Goal: Information Seeking & Learning: Compare options

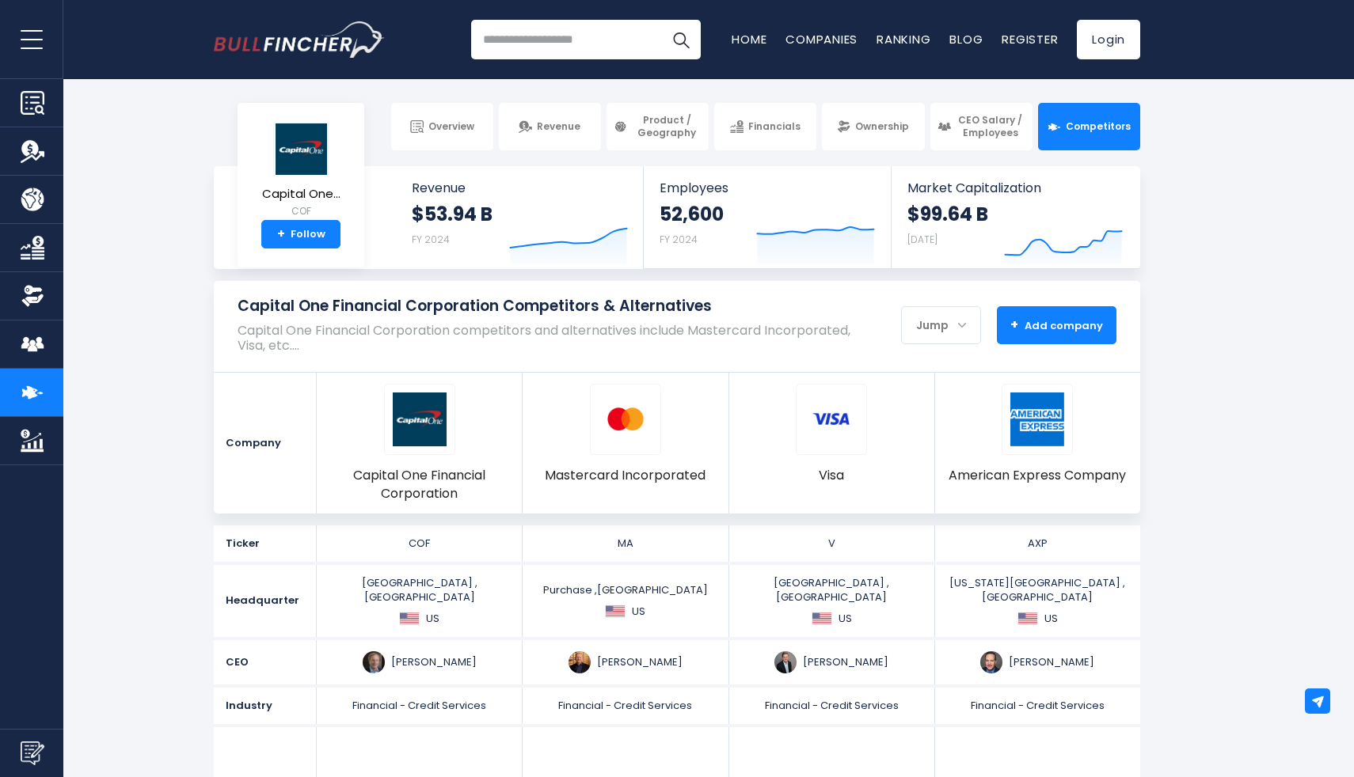
click at [1028, 325] on span "+ Add company" at bounding box center [1056, 325] width 93 height 14
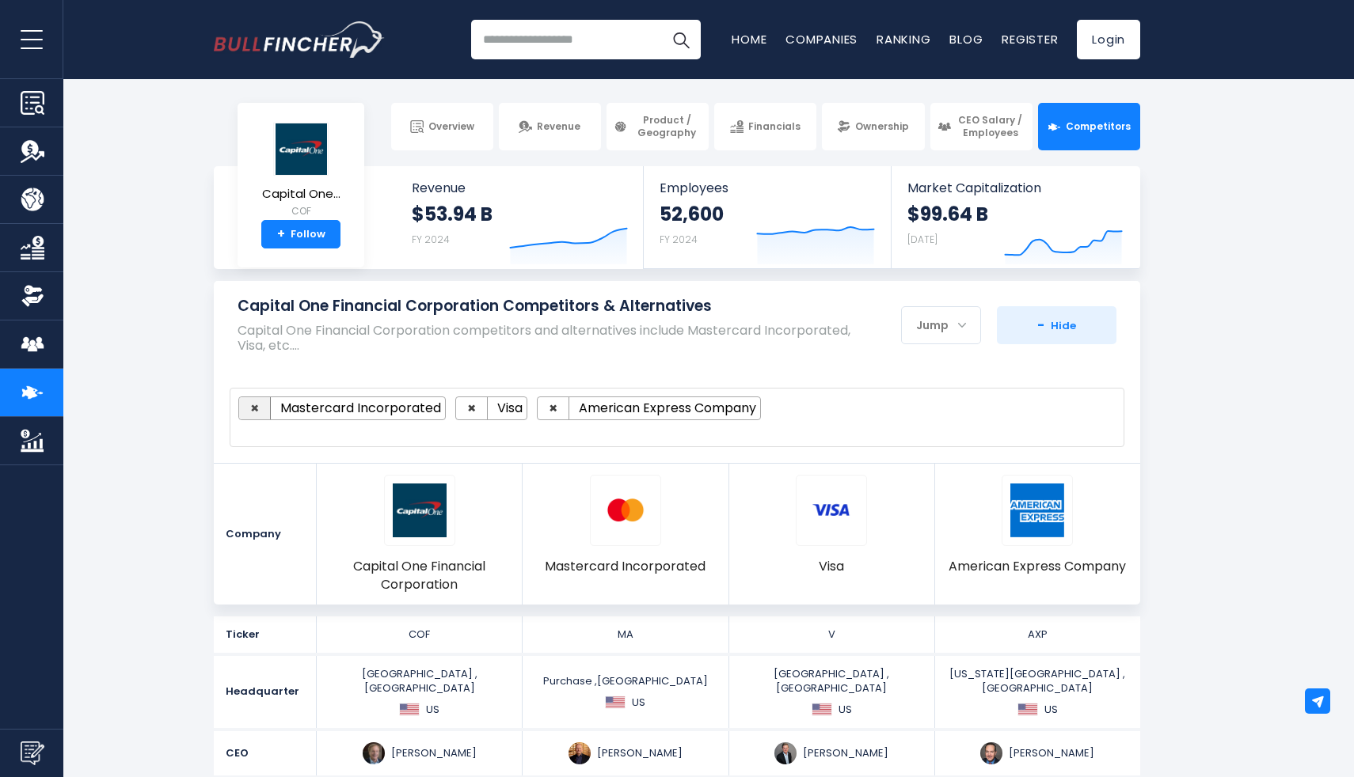
click at [253, 409] on span "×" at bounding box center [254, 408] width 9 height 20
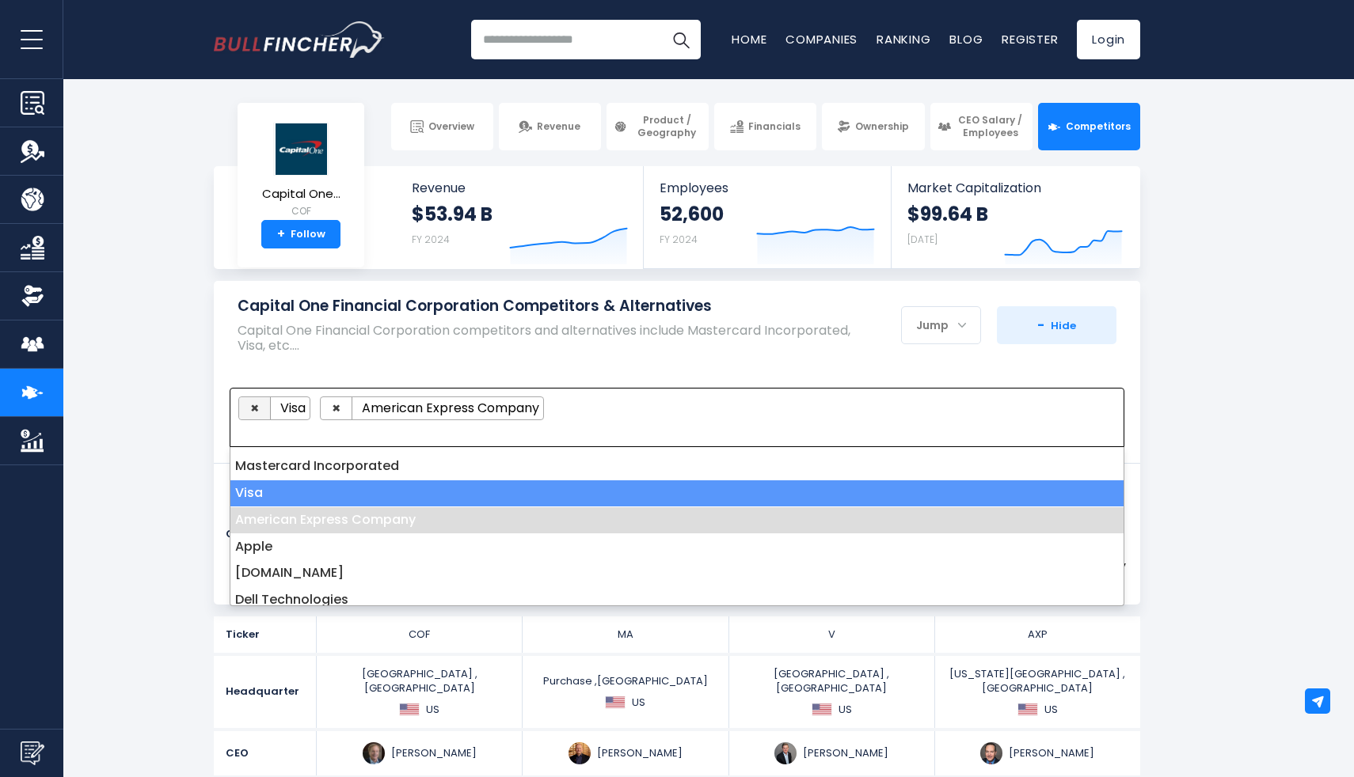
click at [253, 409] on span "×" at bounding box center [254, 408] width 9 height 20
select select "***"
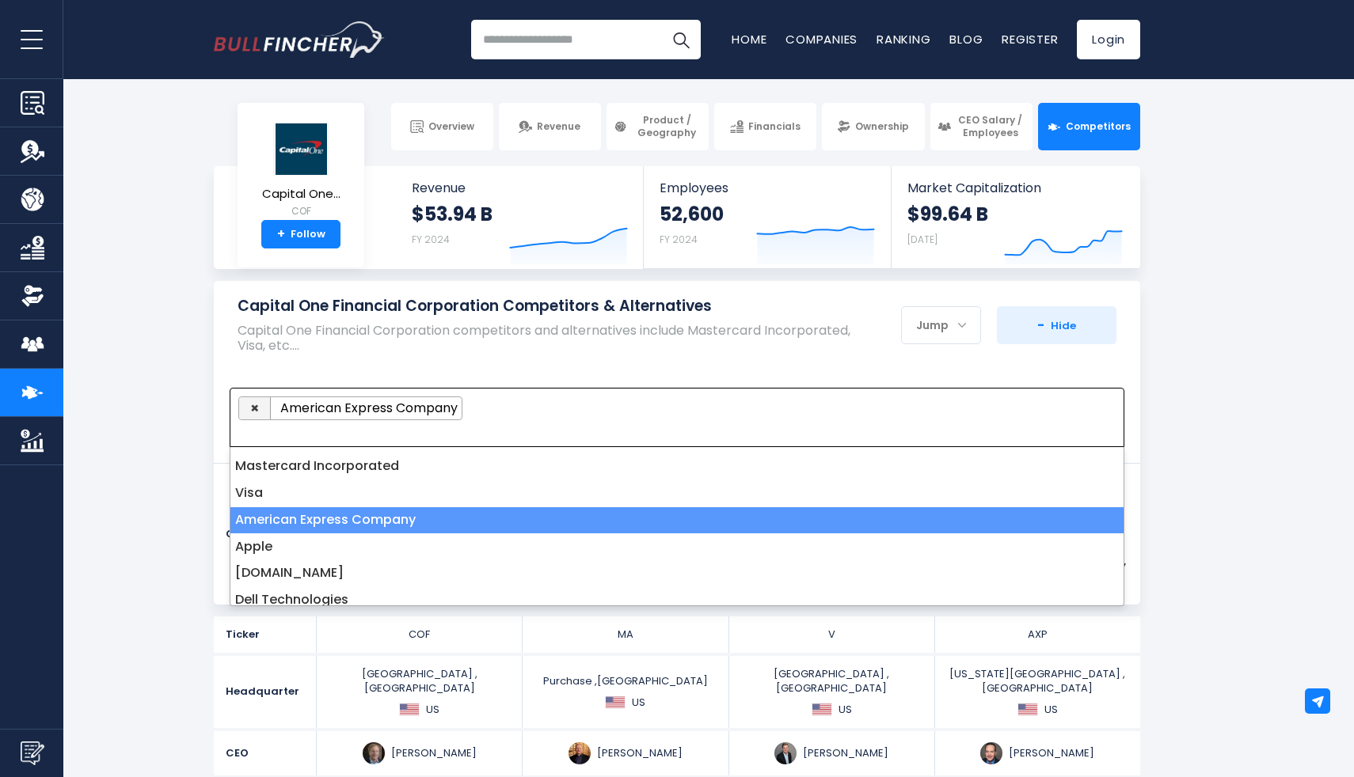
click at [253, 409] on span "×" at bounding box center [254, 408] width 9 height 20
select select
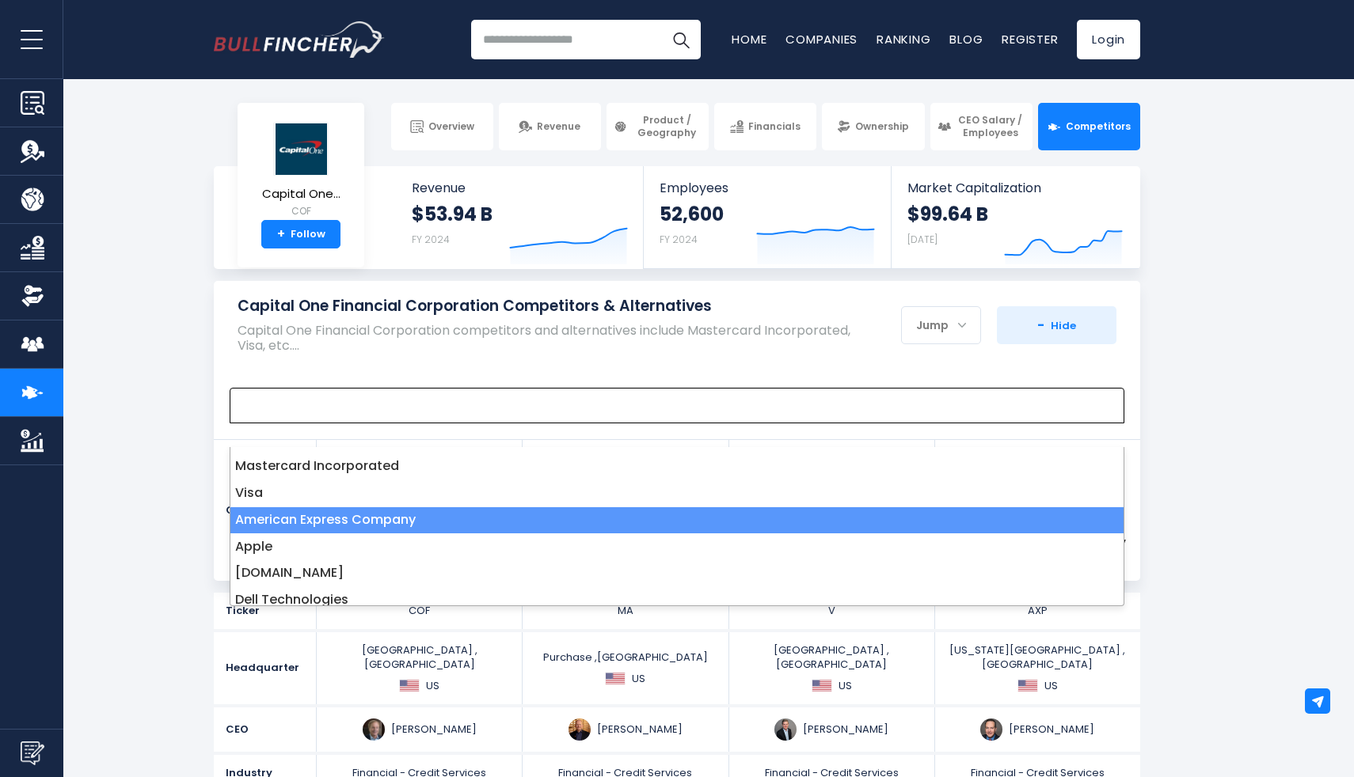
click at [264, 409] on span at bounding box center [669, 406] width 863 height 18
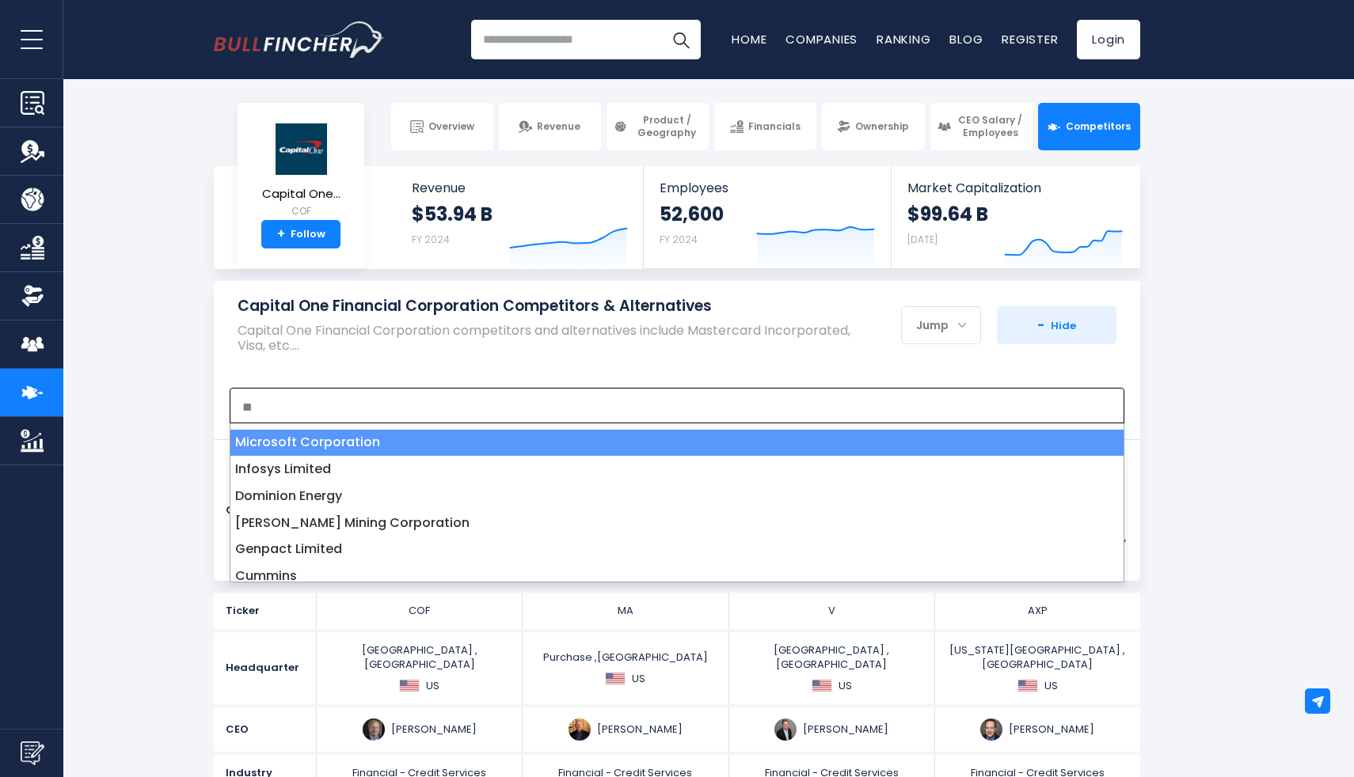
type textarea "**"
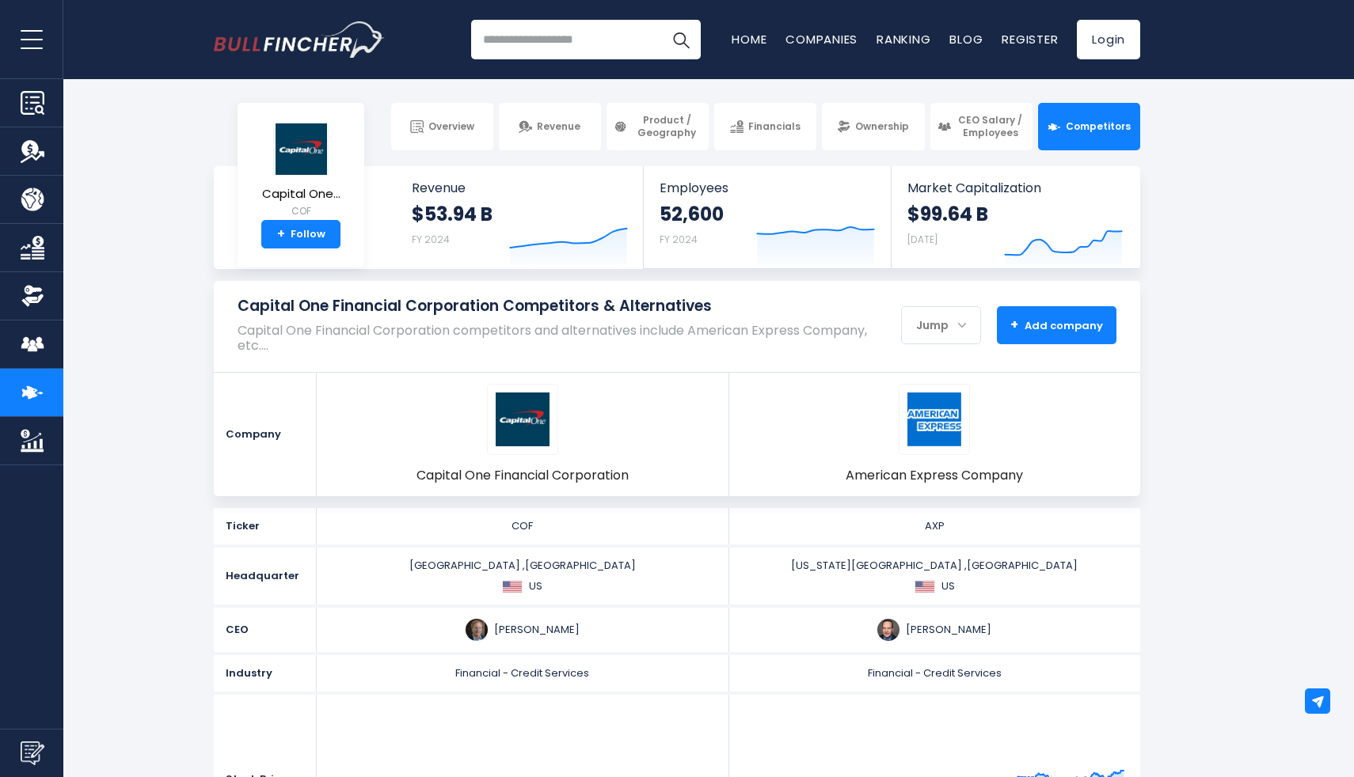
click at [1056, 333] on span "+ Add company" at bounding box center [1056, 325] width 93 height 14
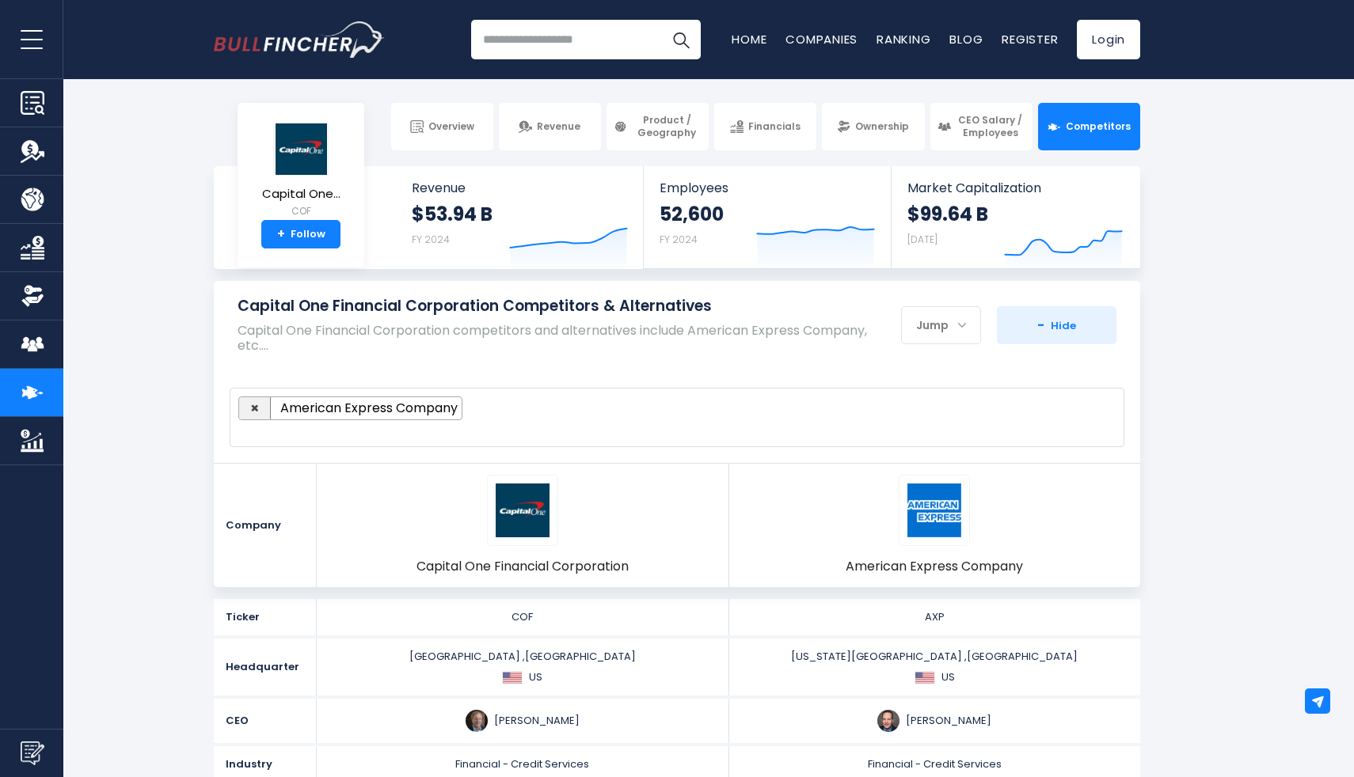
click at [264, 408] on button "×" at bounding box center [255, 408] width 32 height 22
select select
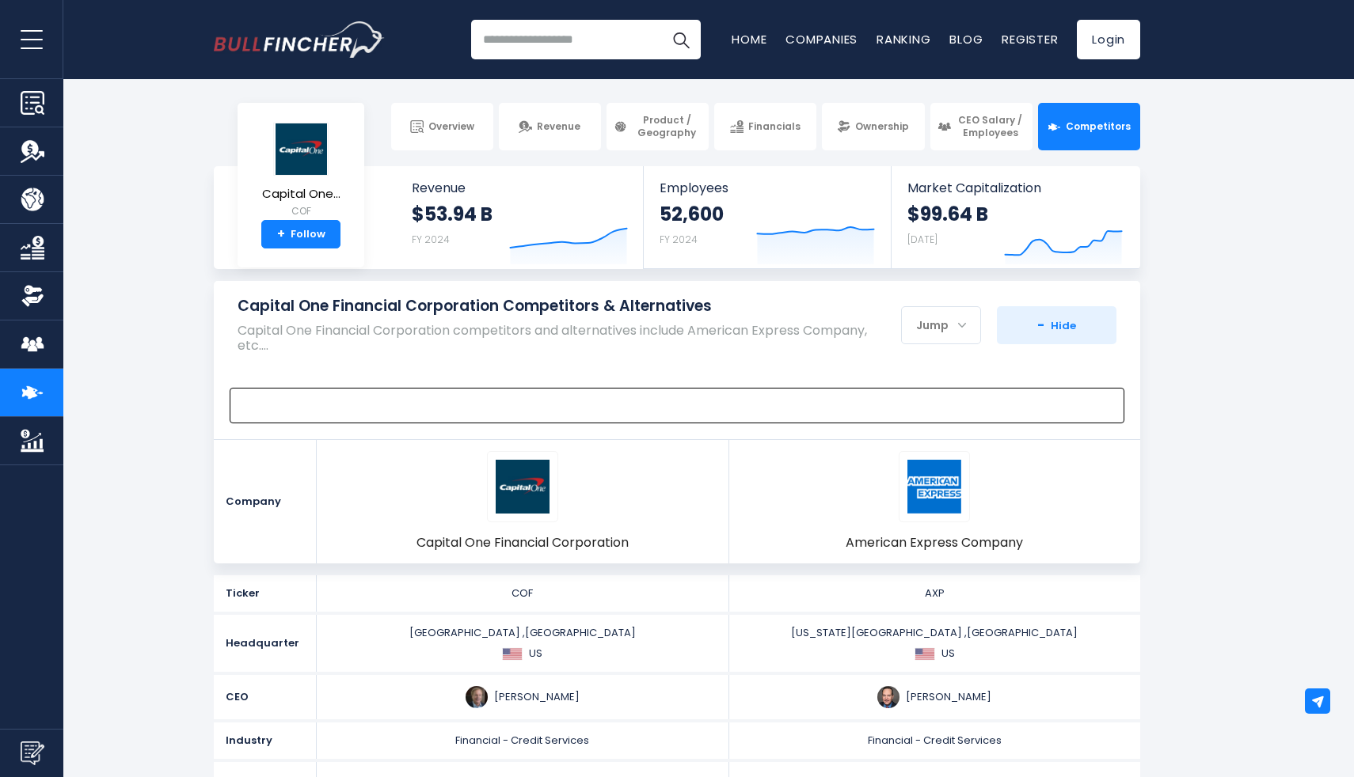
click at [293, 406] on span at bounding box center [669, 406] width 863 height 18
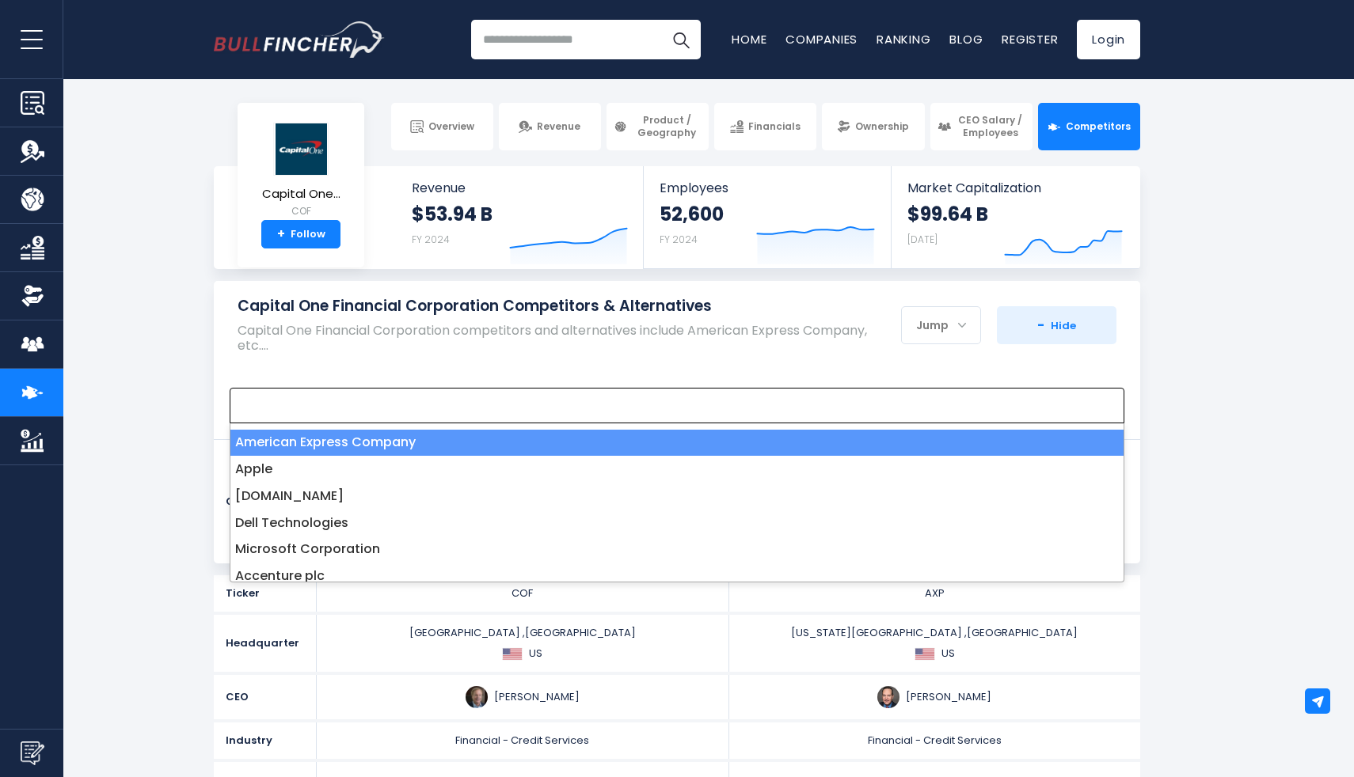
type textarea "*"
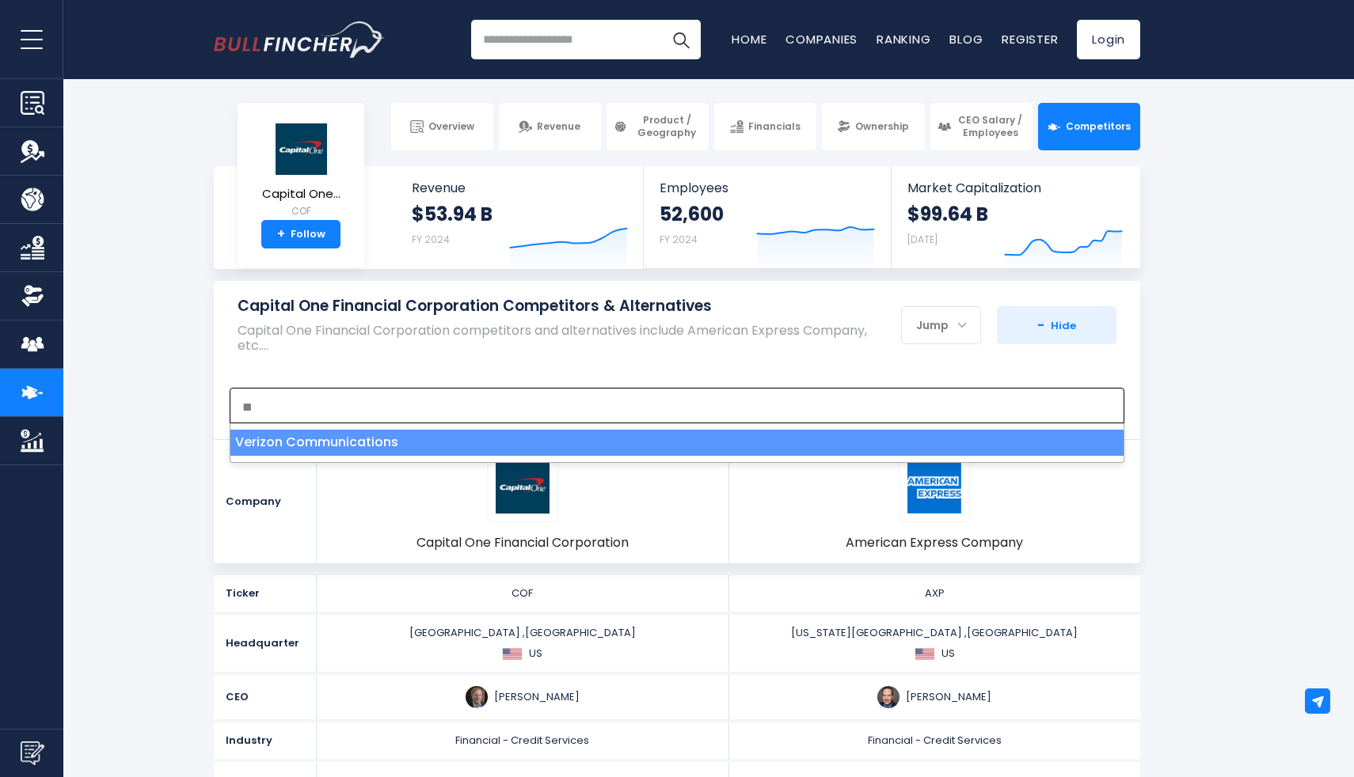
type textarea "*"
type textarea "**"
select select "***"
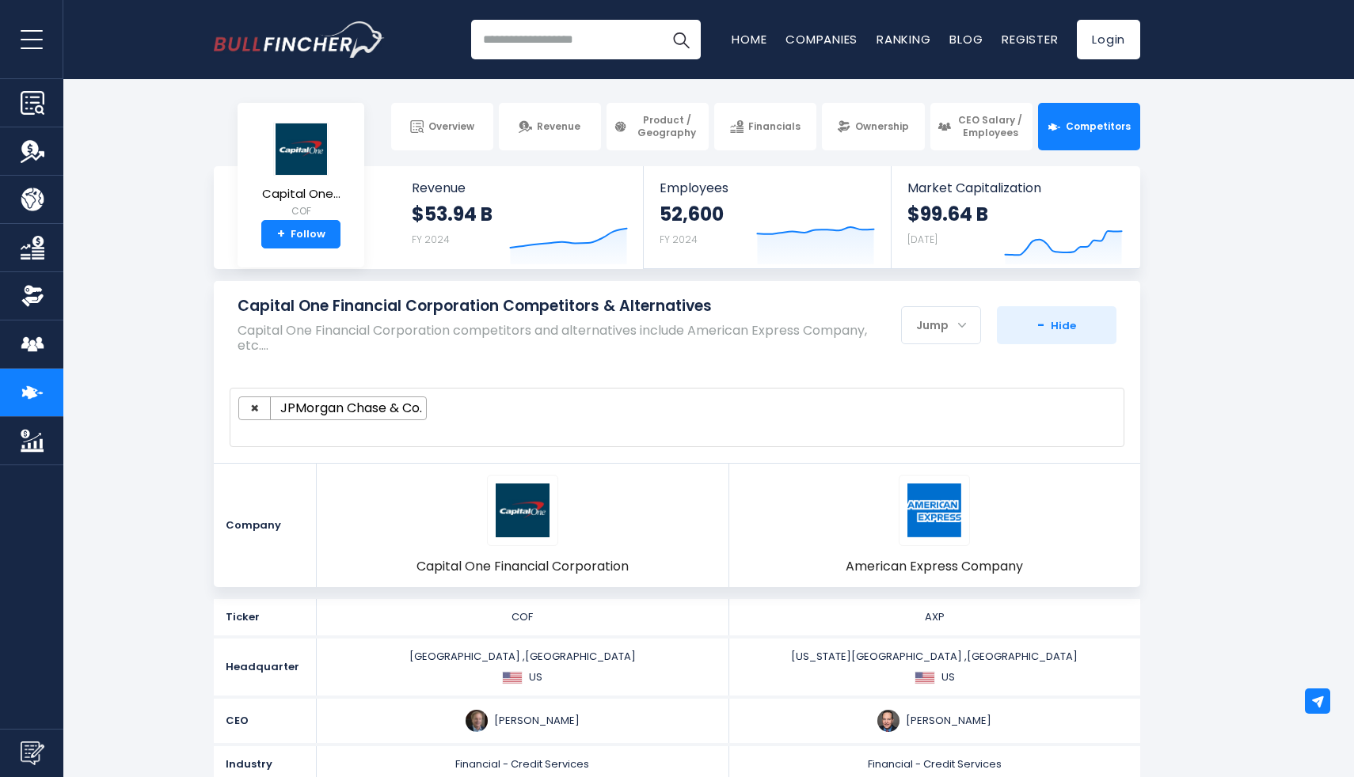
click at [1052, 362] on div "Capital One Financial Corporation Competitors & Alternatives Capital One Financ…" at bounding box center [677, 326] width 926 height 91
click at [958, 461] on div "**********" at bounding box center [677, 417] width 926 height 91
click at [1093, 310] on button "+ Add company - Hide" at bounding box center [1057, 325] width 120 height 38
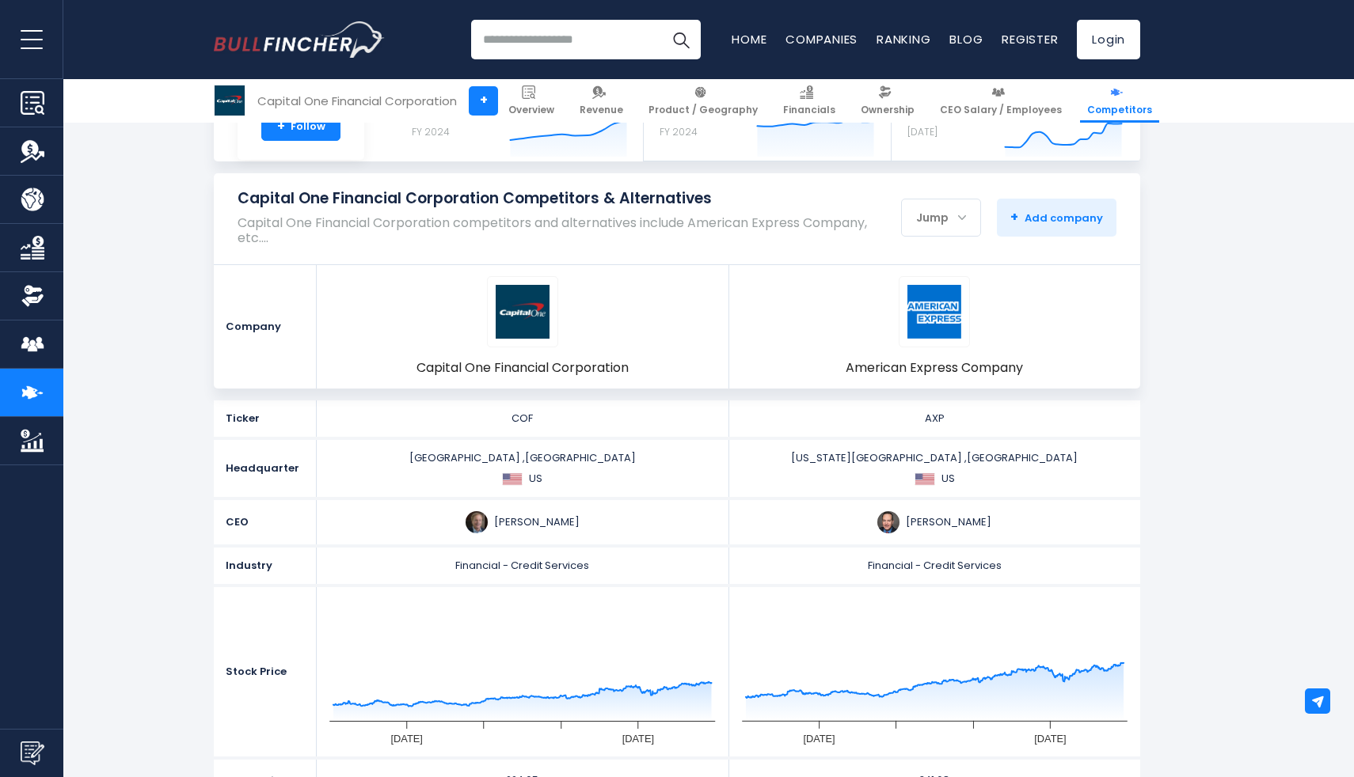
scroll to position [120, 0]
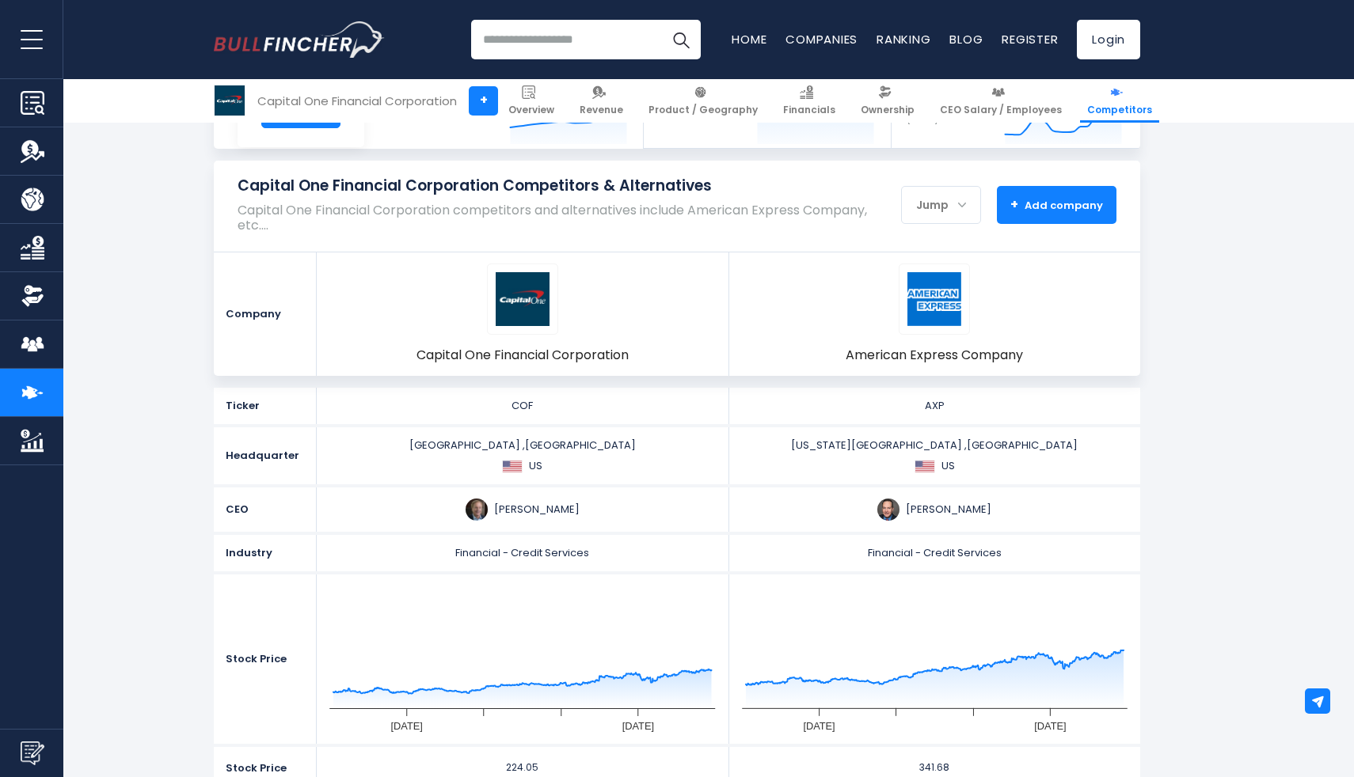
click at [1057, 203] on span "+ Add company" at bounding box center [1056, 205] width 93 height 14
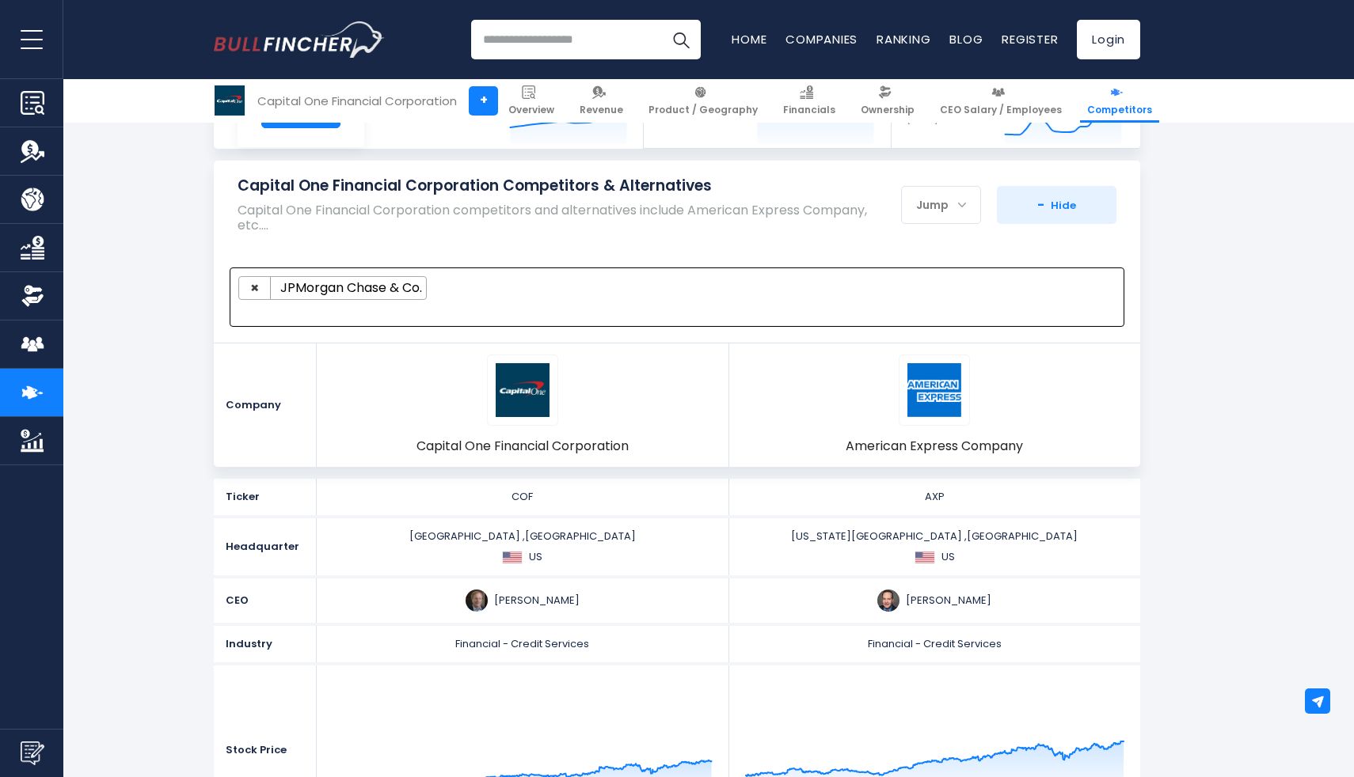
click at [331, 286] on span "JPMorgan Chase & Co." at bounding box center [352, 288] width 147 height 16
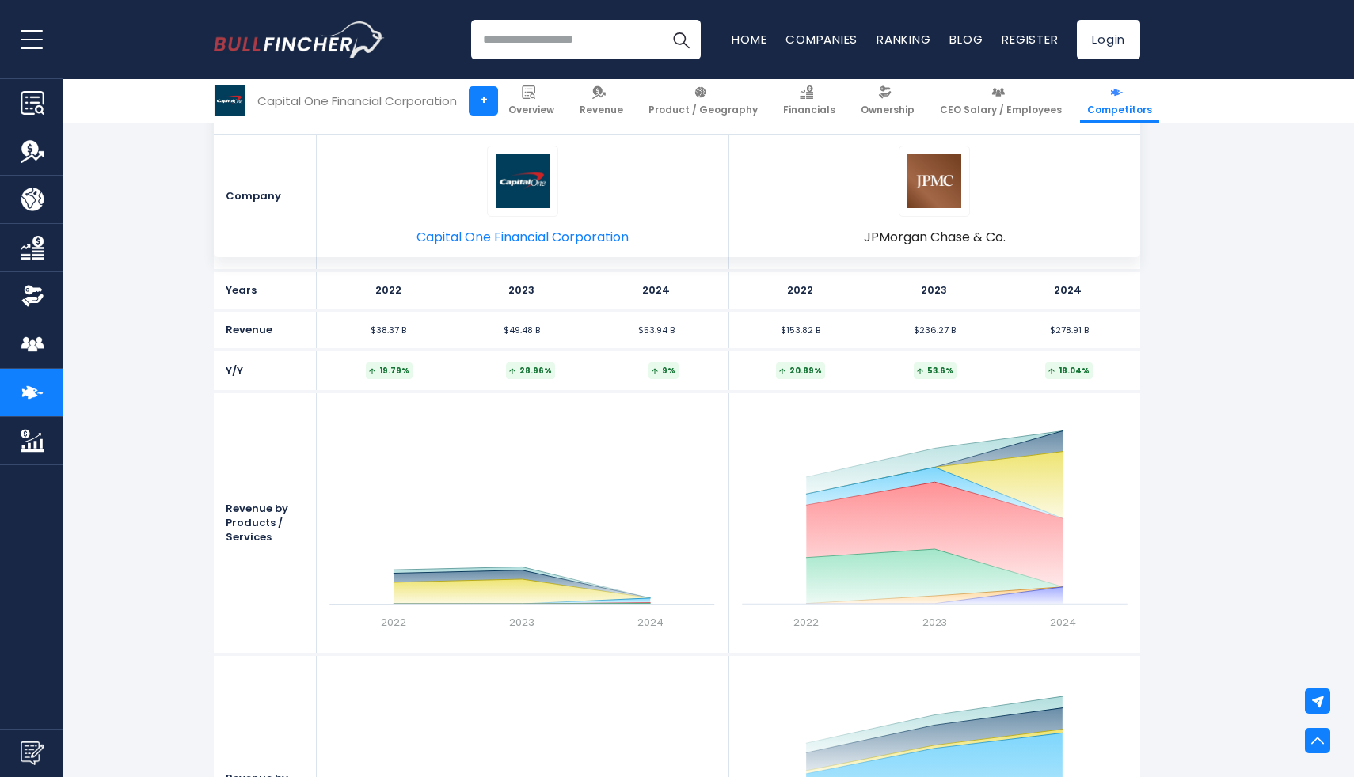
scroll to position [1538, 0]
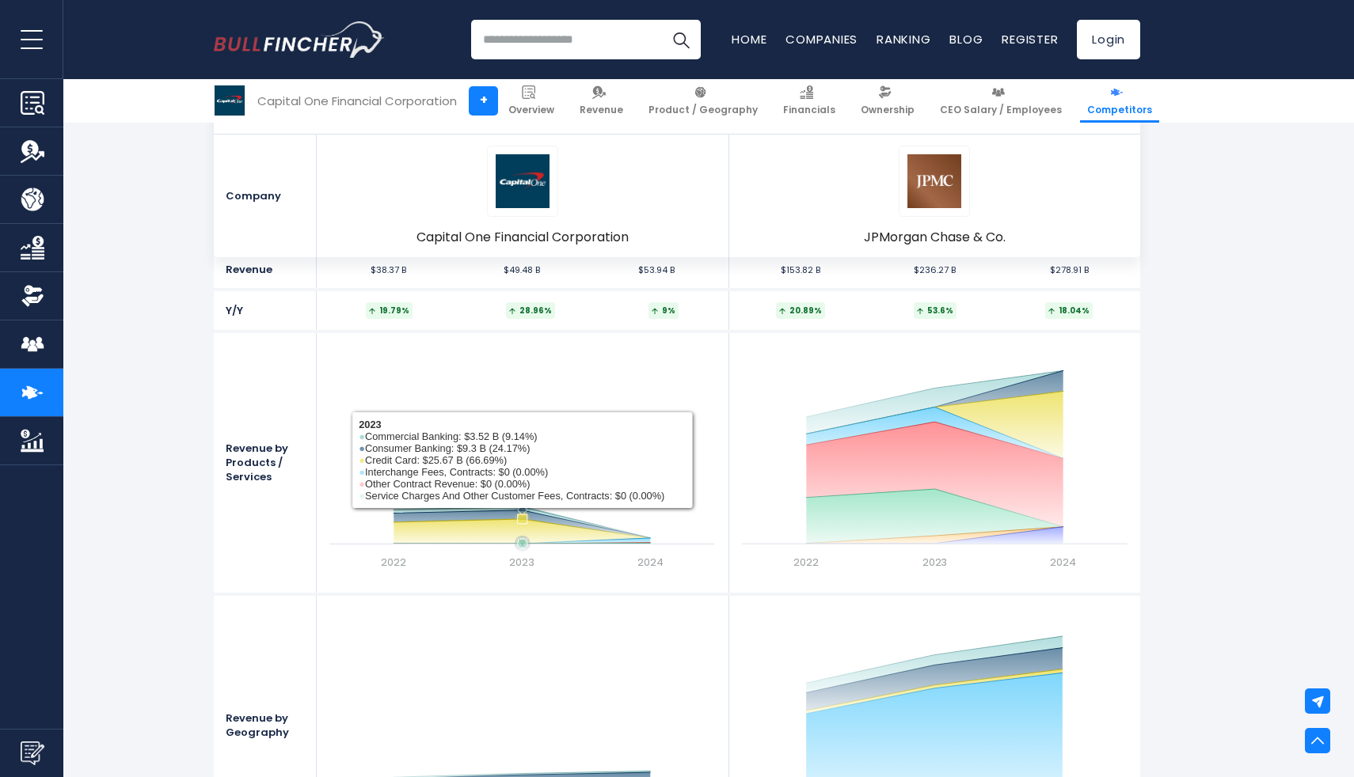
click at [516, 544] on rect at bounding box center [521, 463] width 401 height 238
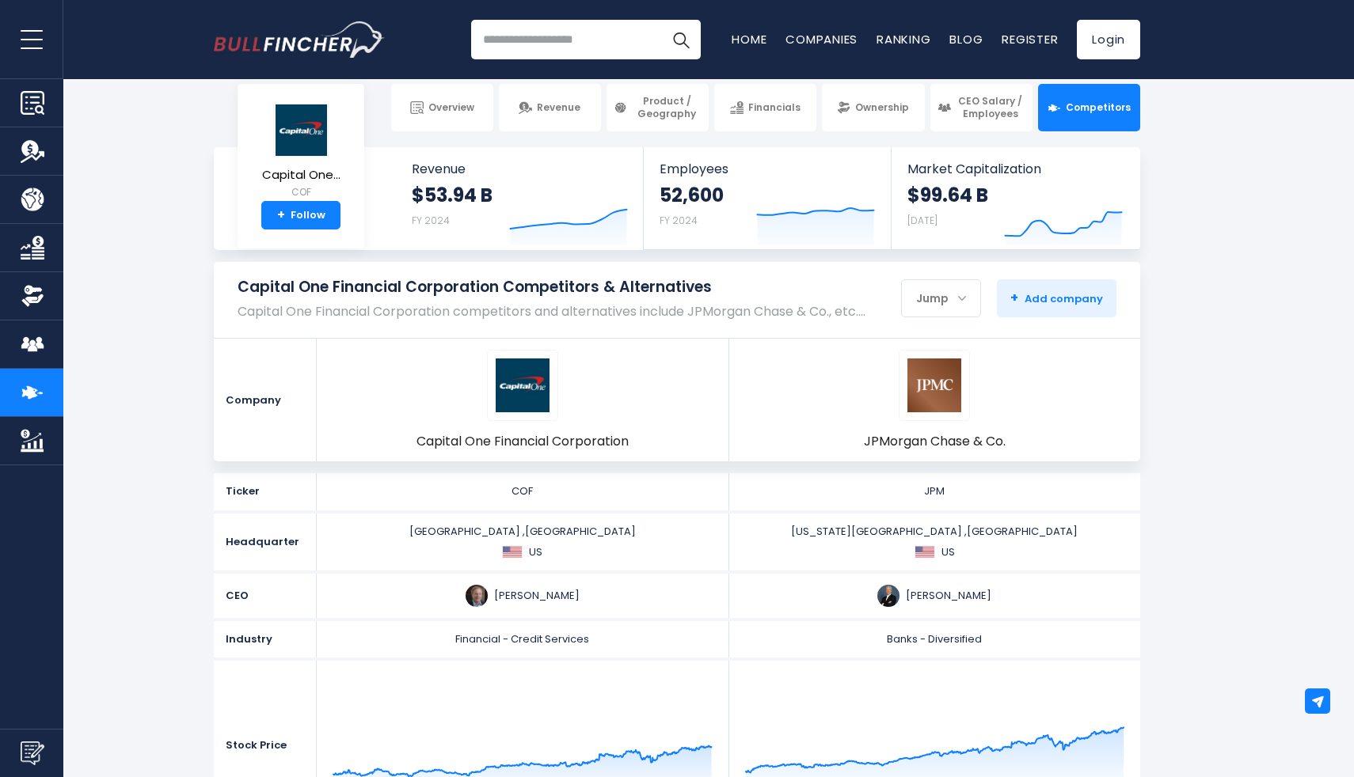
scroll to position [0, 0]
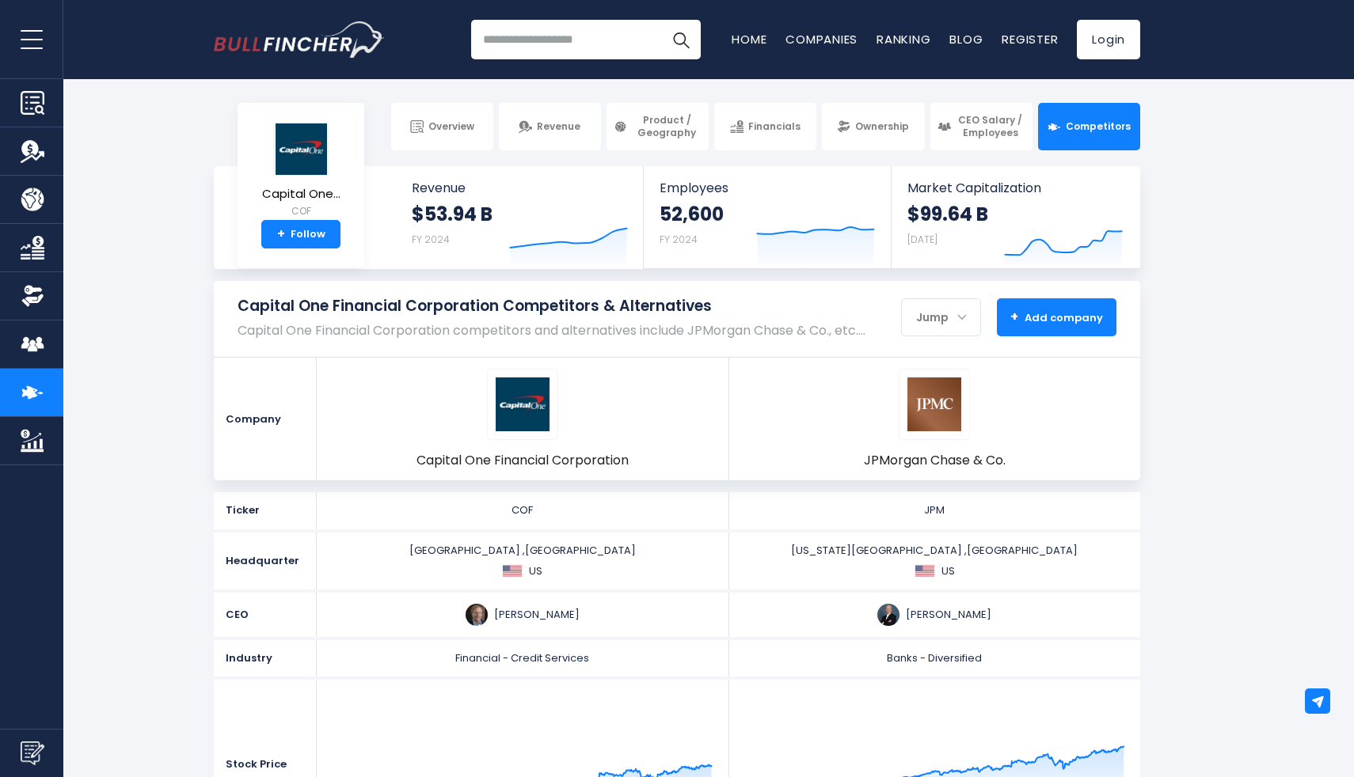
click at [1043, 325] on span "+ Add company" at bounding box center [1056, 317] width 93 height 14
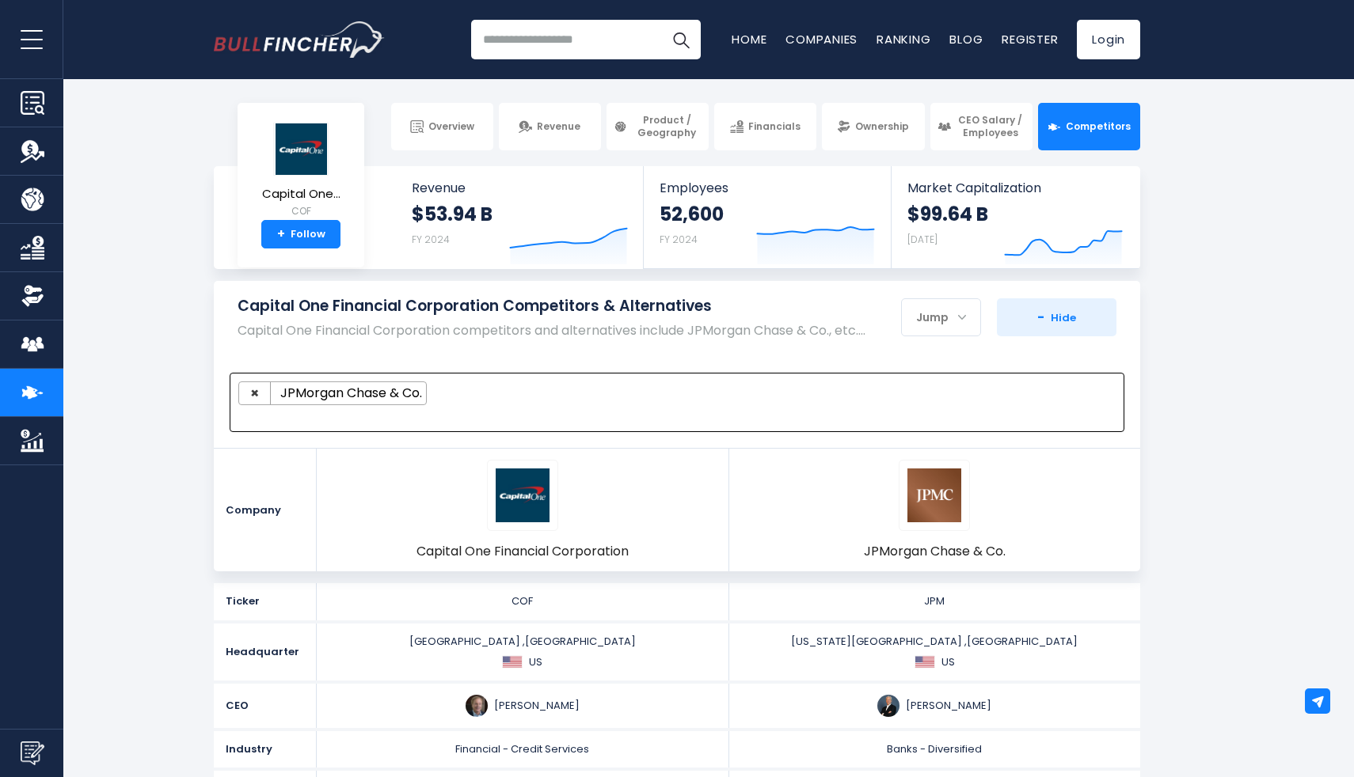
click at [664, 405] on ul "× JPMorgan Chase & Co." at bounding box center [669, 394] width 863 height 24
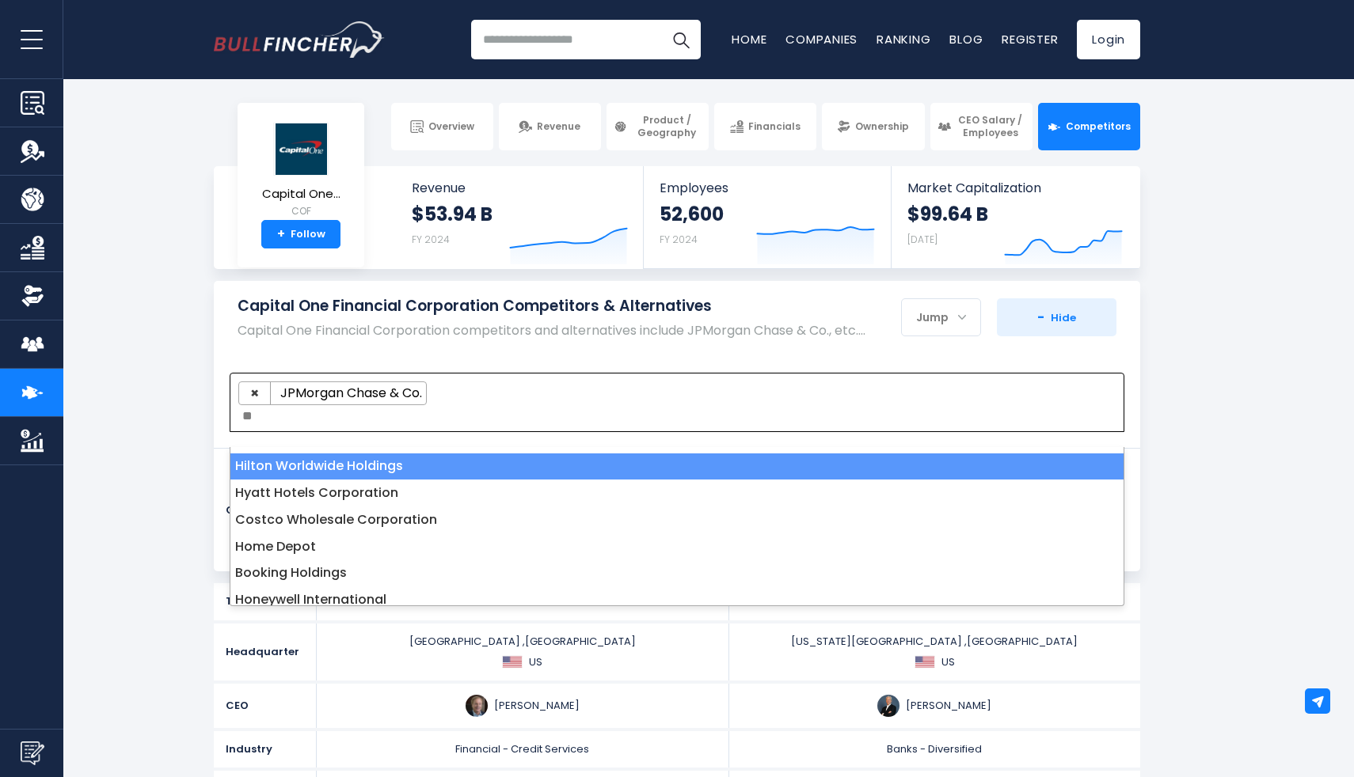
type textarea "*"
select select
